Goal: Navigation & Orientation: Understand site structure

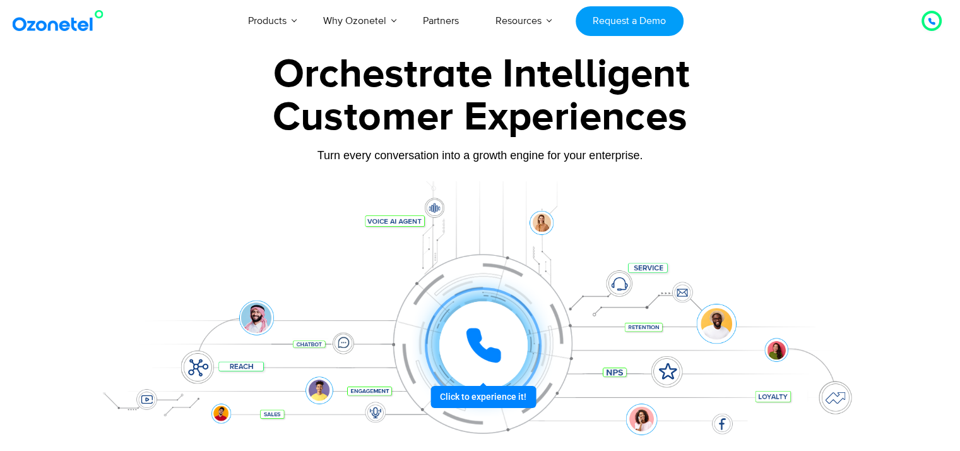
click at [518, 392] on div at bounding box center [482, 345] width 93 height 93
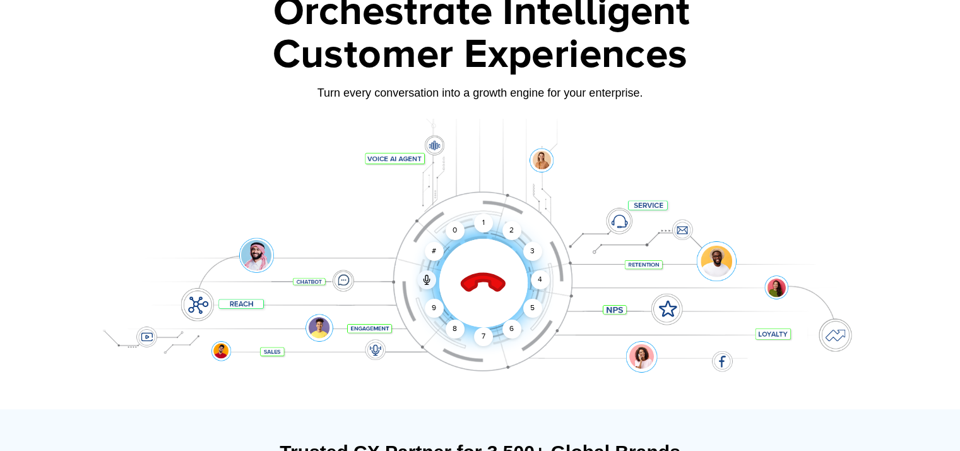
scroll to position [63, 0]
click at [482, 221] on div "1" at bounding box center [483, 222] width 19 height 19
click at [485, 222] on div "1" at bounding box center [483, 222] width 19 height 19
click at [508, 227] on div "2" at bounding box center [512, 229] width 19 height 19
click at [487, 223] on div "1" at bounding box center [483, 222] width 19 height 19
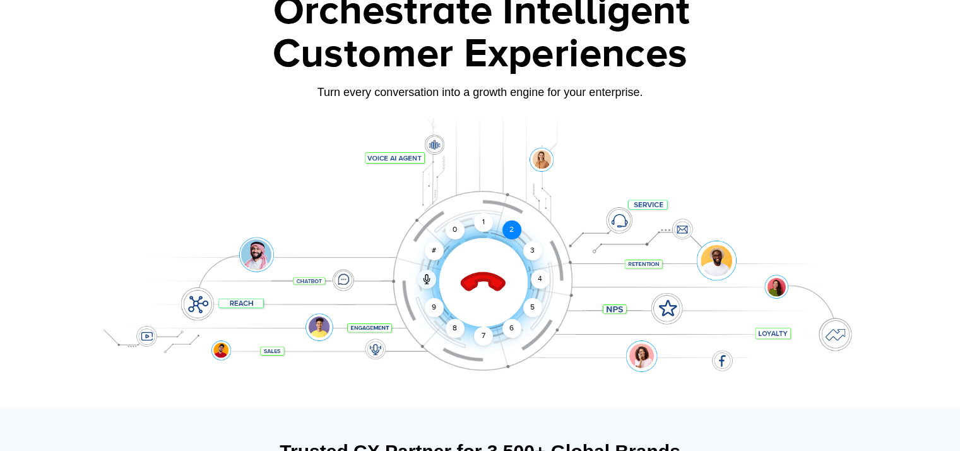
click at [516, 229] on div "2" at bounding box center [512, 229] width 19 height 19
click at [508, 235] on div "2" at bounding box center [512, 229] width 19 height 19
click at [483, 216] on div "1" at bounding box center [483, 222] width 19 height 19
click at [484, 216] on div "1" at bounding box center [483, 222] width 19 height 19
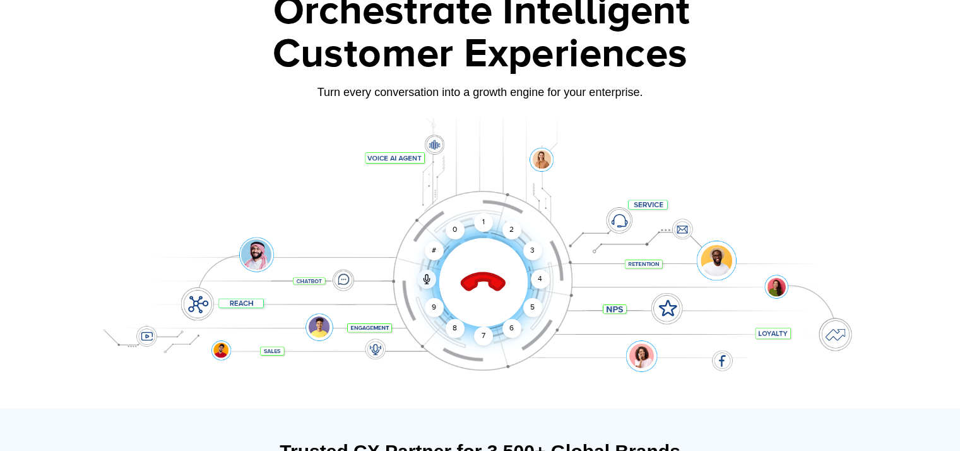
click at [488, 282] on icon at bounding box center [483, 283] width 44 height 44
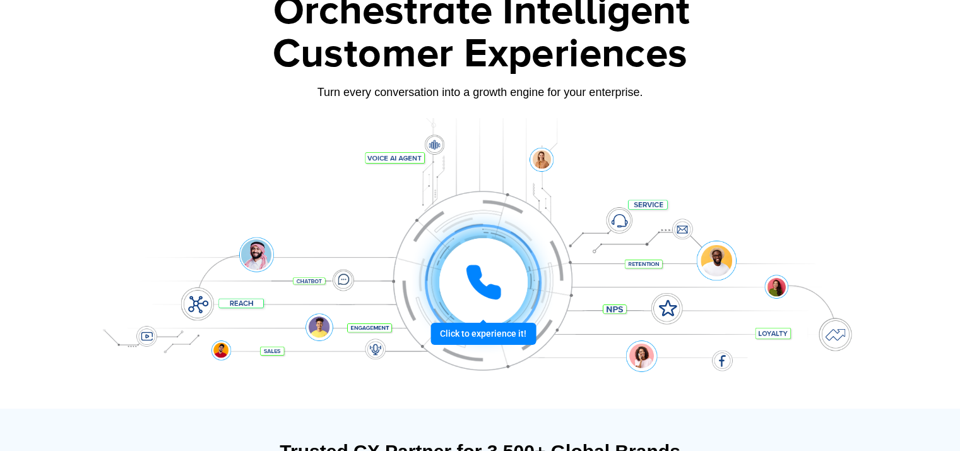
click at [489, 269] on icon at bounding box center [484, 282] width 38 height 38
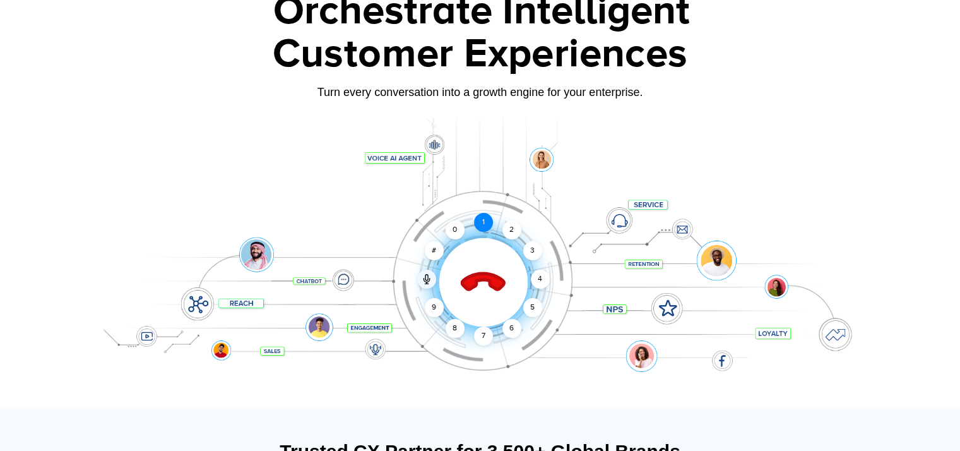
click at [485, 213] on div "1" at bounding box center [483, 222] width 19 height 19
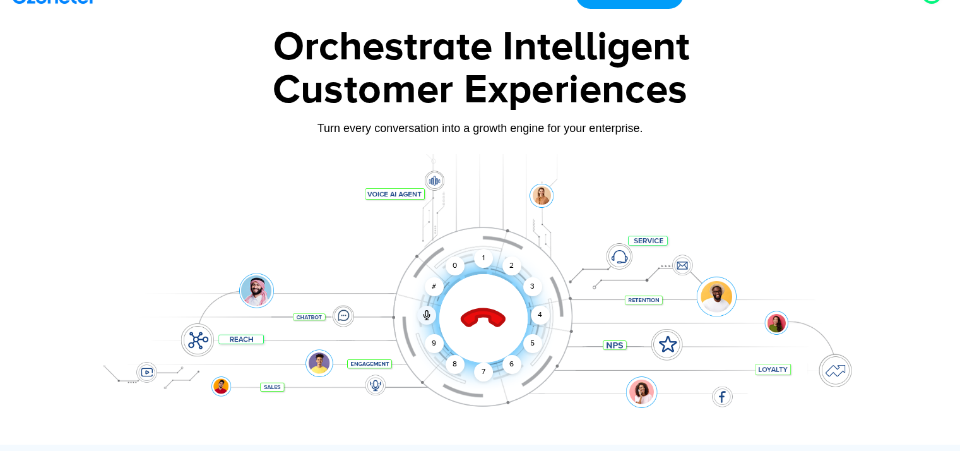
scroll to position [0, 0]
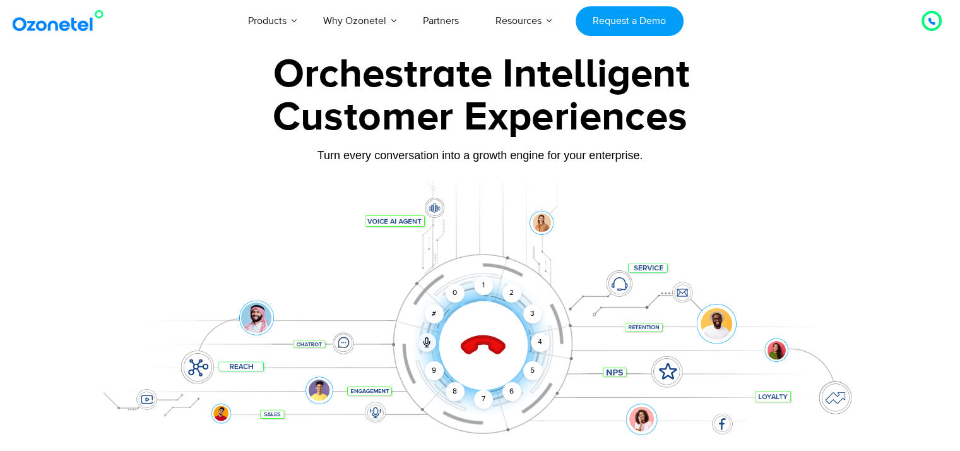
click at [489, 340] on icon at bounding box center [483, 346] width 44 height 44
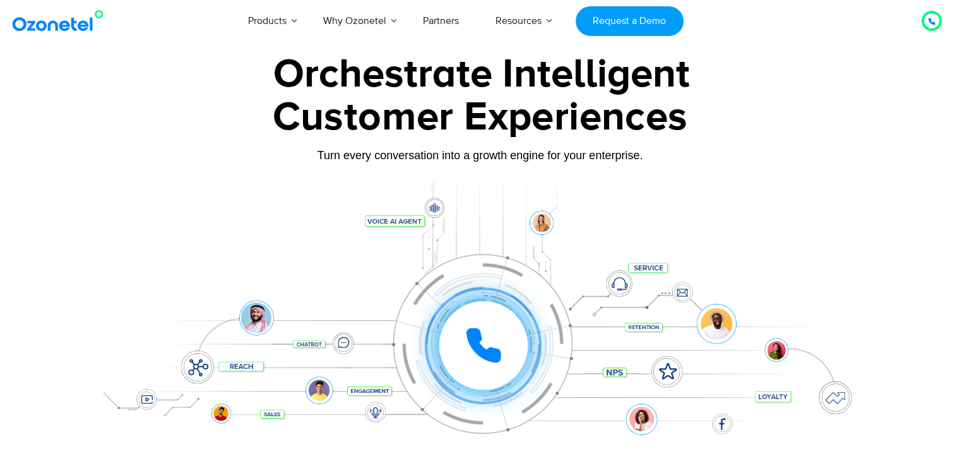
click at [934, 21] on icon at bounding box center [932, 22] width 8 height 8
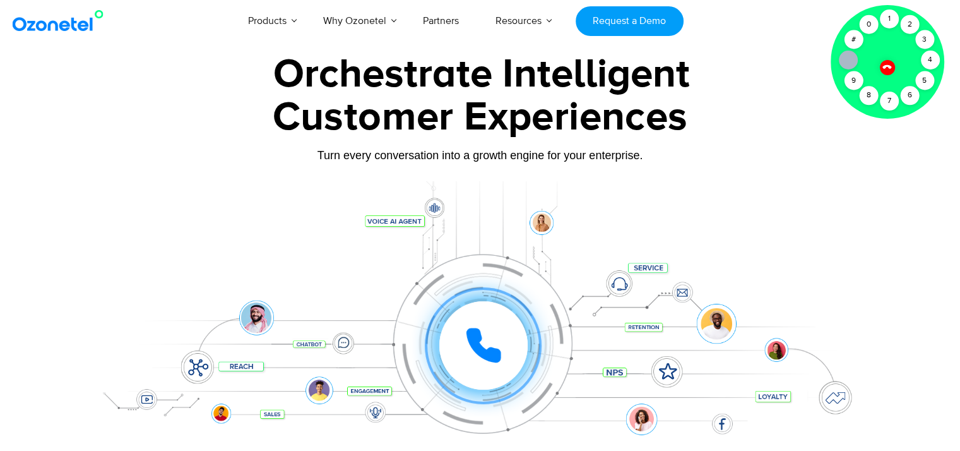
click at [888, 65] on icon at bounding box center [887, 67] width 9 height 9
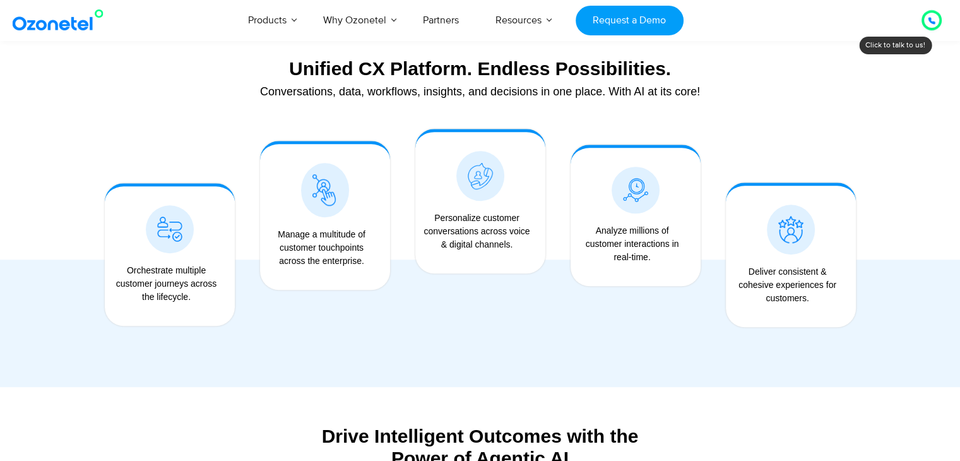
scroll to position [715, 0]
